Goal: Task Accomplishment & Management: Manage account settings

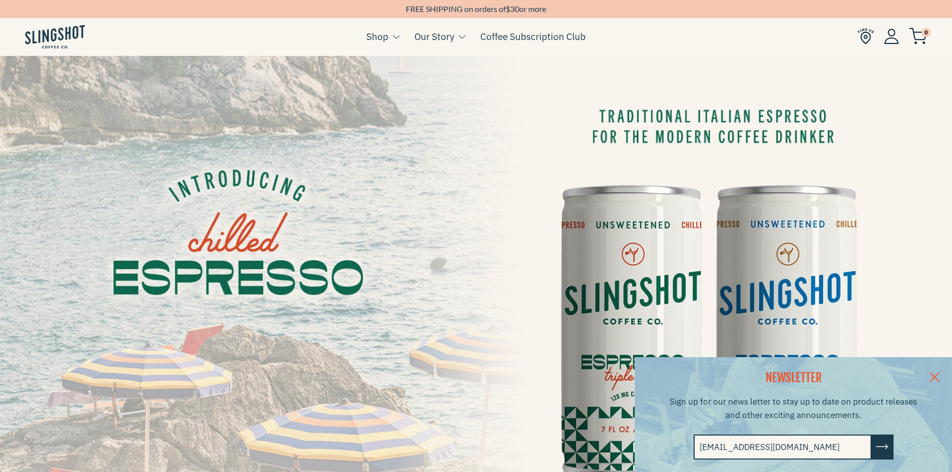
click at [896, 41] on img at bounding box center [891, 35] width 15 height 15
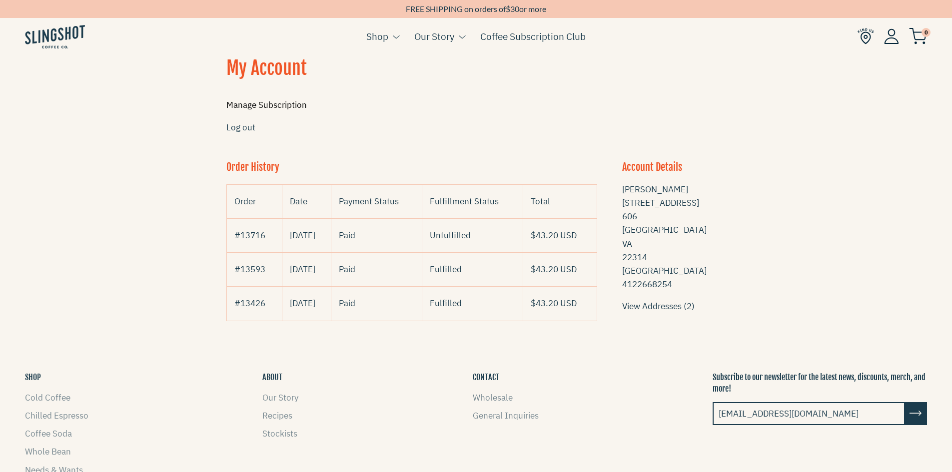
click at [266, 106] on link "Manage Subscription" at bounding box center [266, 104] width 80 height 11
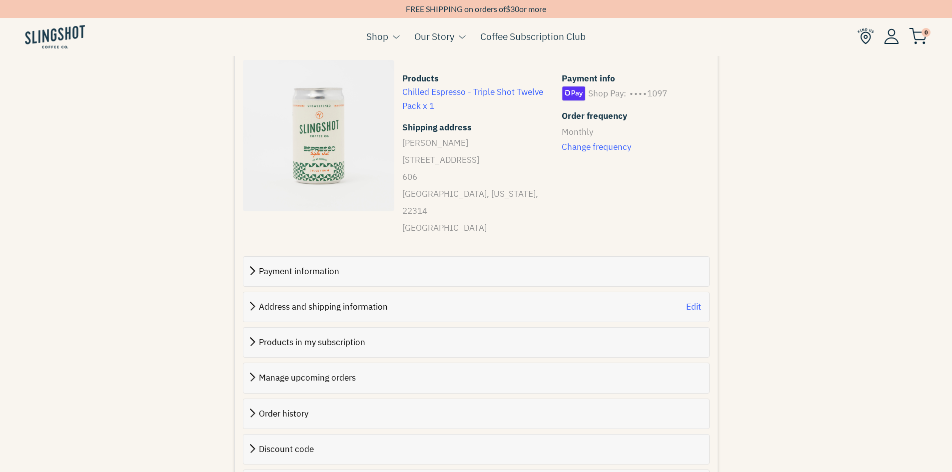
scroll to position [350, 0]
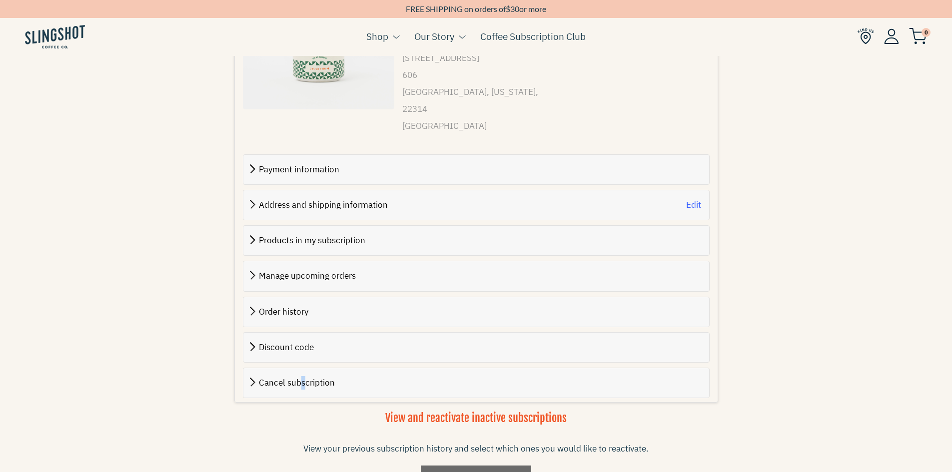
click at [303, 377] on span "Cancel subscription" at bounding box center [297, 382] width 76 height 11
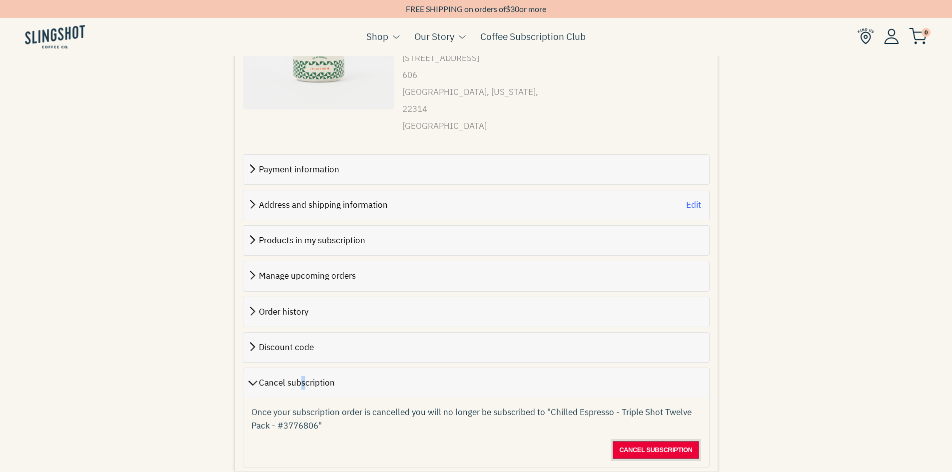
click at [676, 444] on span "Cancel subscription" at bounding box center [655, 450] width 73 height 12
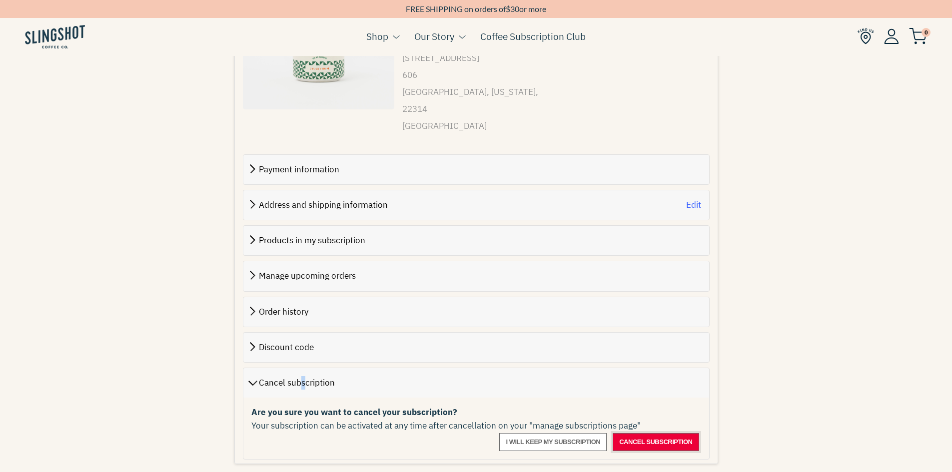
click at [677, 436] on span "Cancel subscription" at bounding box center [655, 442] width 73 height 12
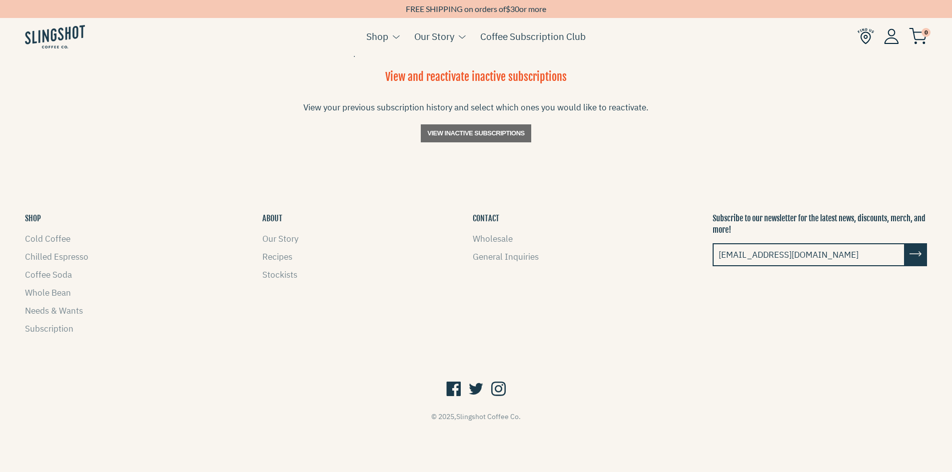
scroll to position [256, 0]
